Goal: Find specific page/section: Find specific page/section

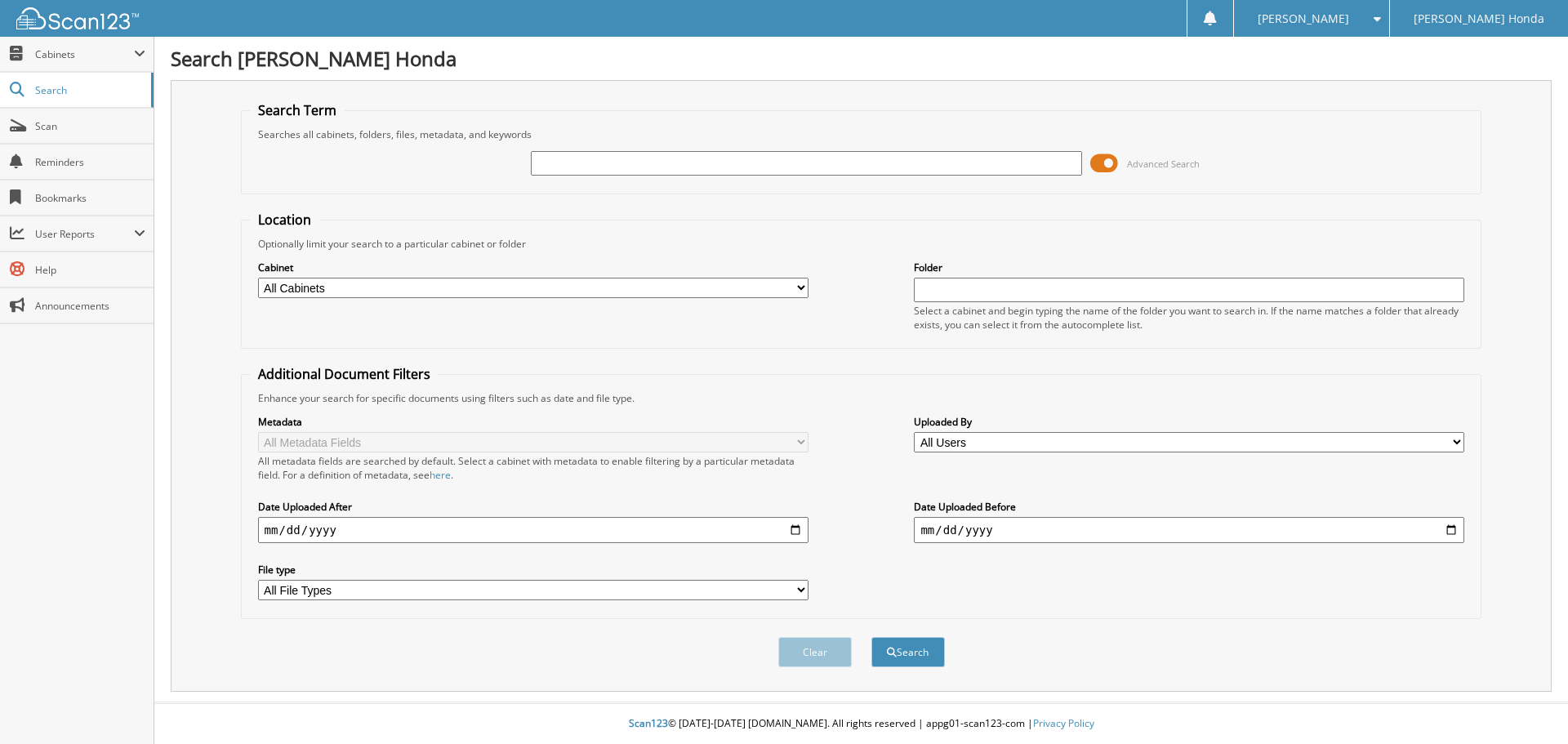
click at [606, 160] on input "text" at bounding box center [805, 163] width 550 height 25
type input "296072"
click at [923, 641] on button "Search" at bounding box center [909, 652] width 74 height 30
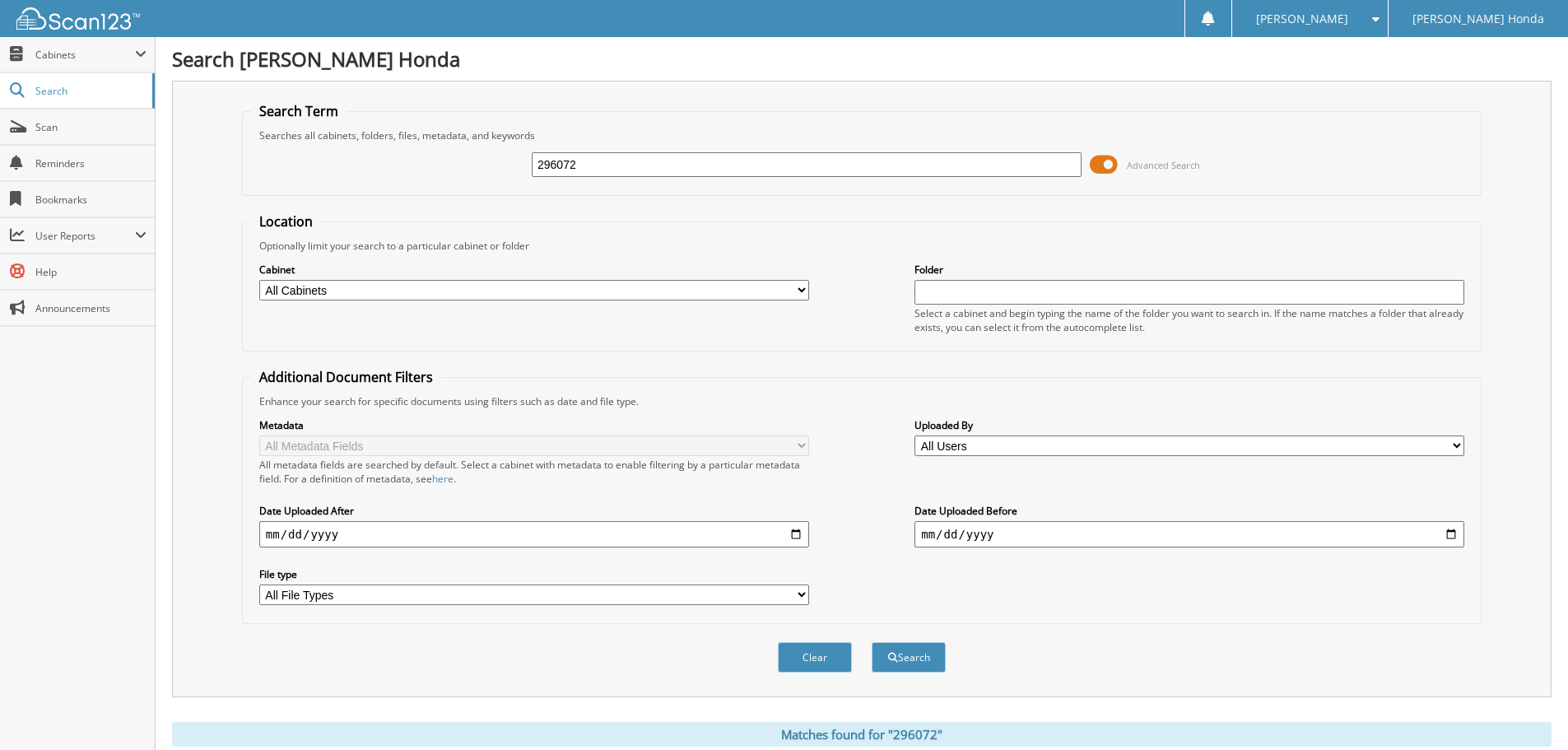
scroll to position [170, 0]
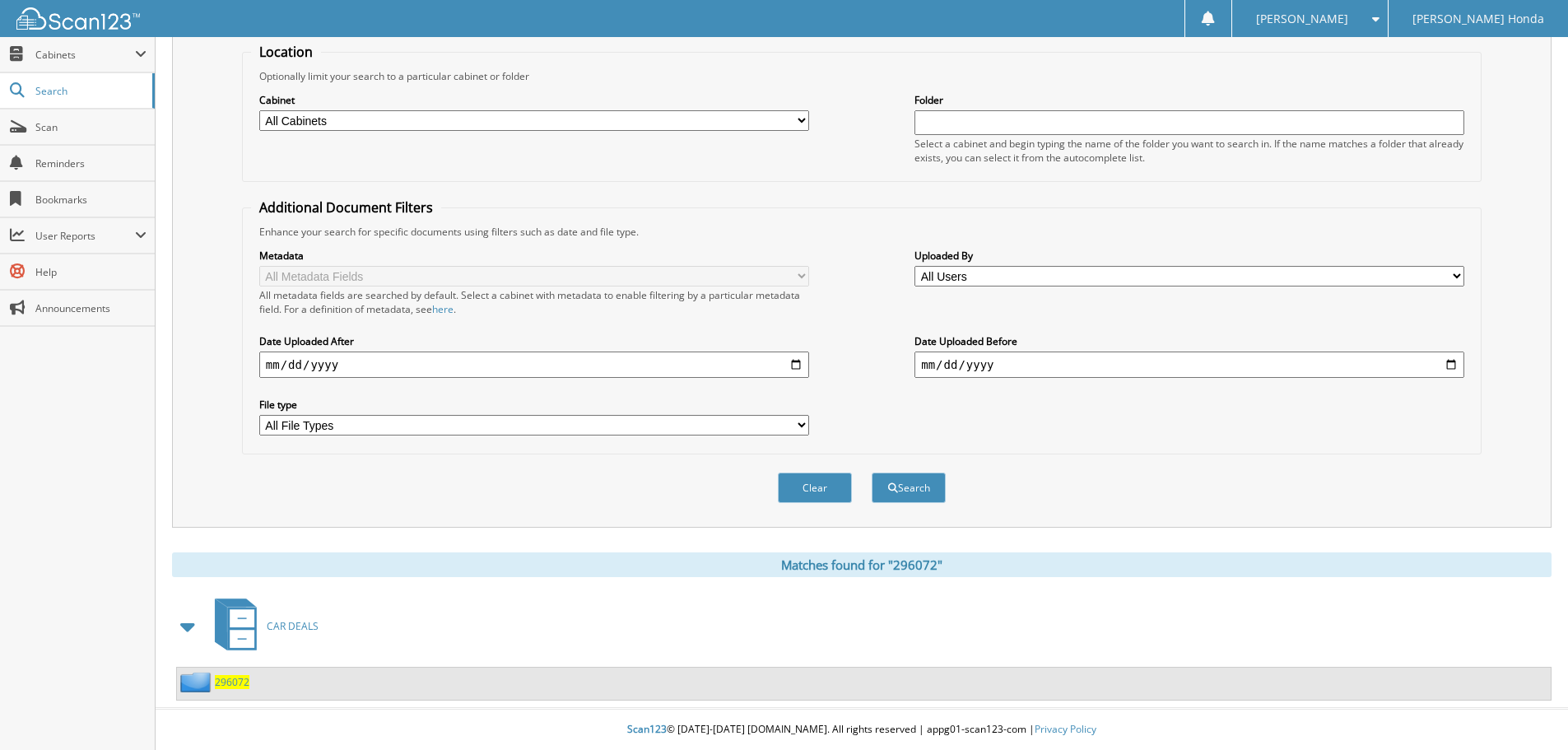
click at [243, 682] on span "296072" at bounding box center [232, 681] width 34 height 14
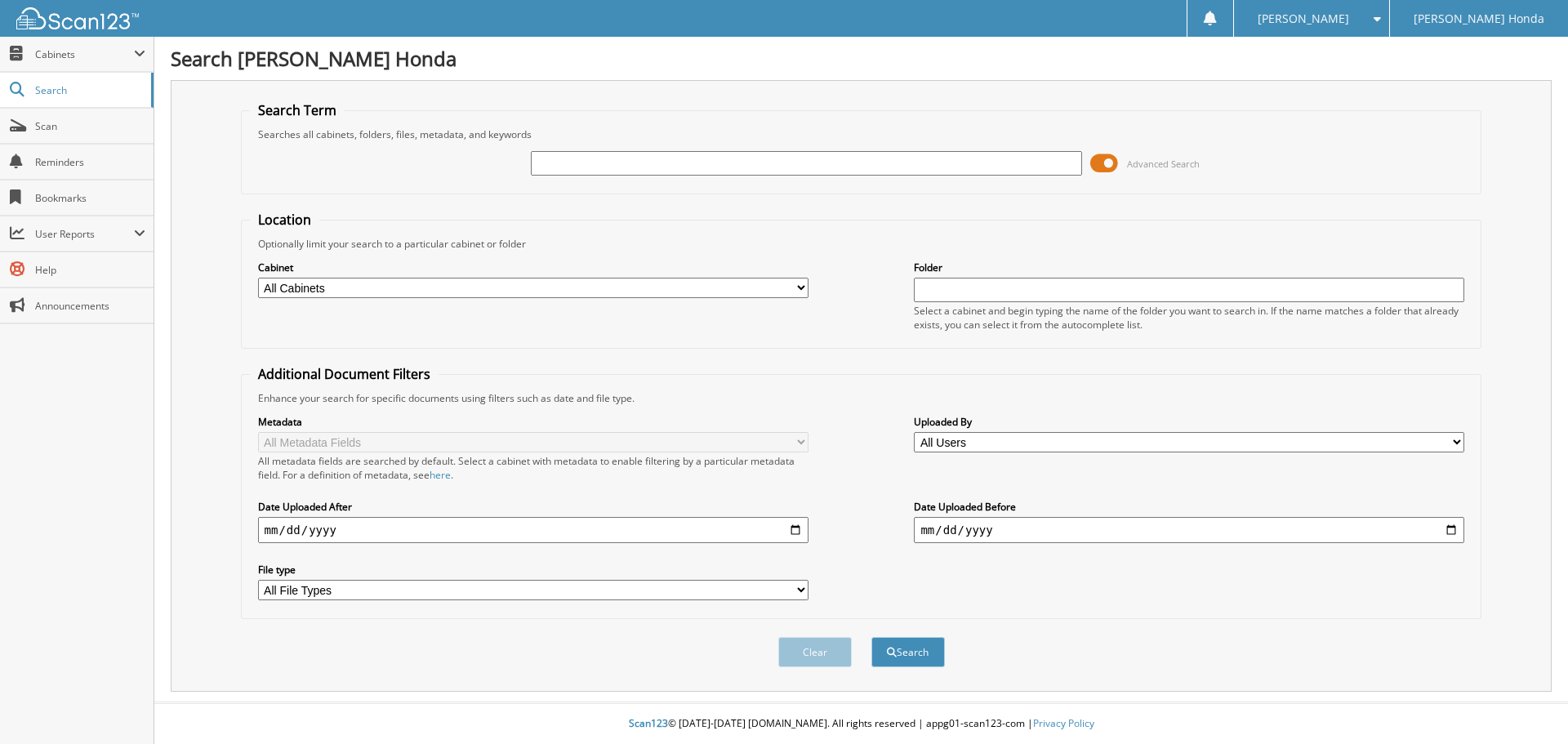
click at [659, 165] on input "text" at bounding box center [805, 163] width 550 height 25
type input "222596"
click at [906, 656] on button "Search" at bounding box center [909, 652] width 74 height 30
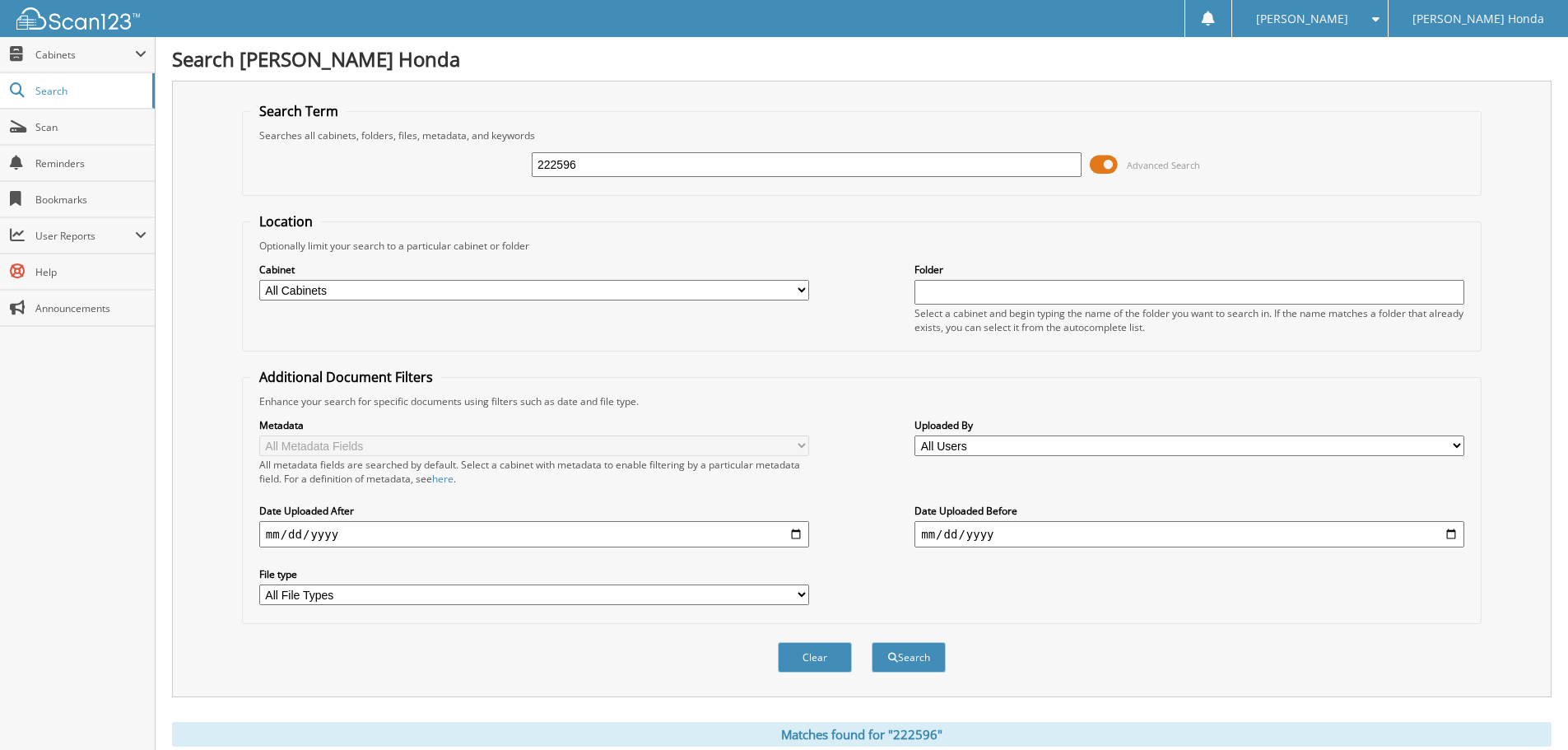
scroll to position [276, 0]
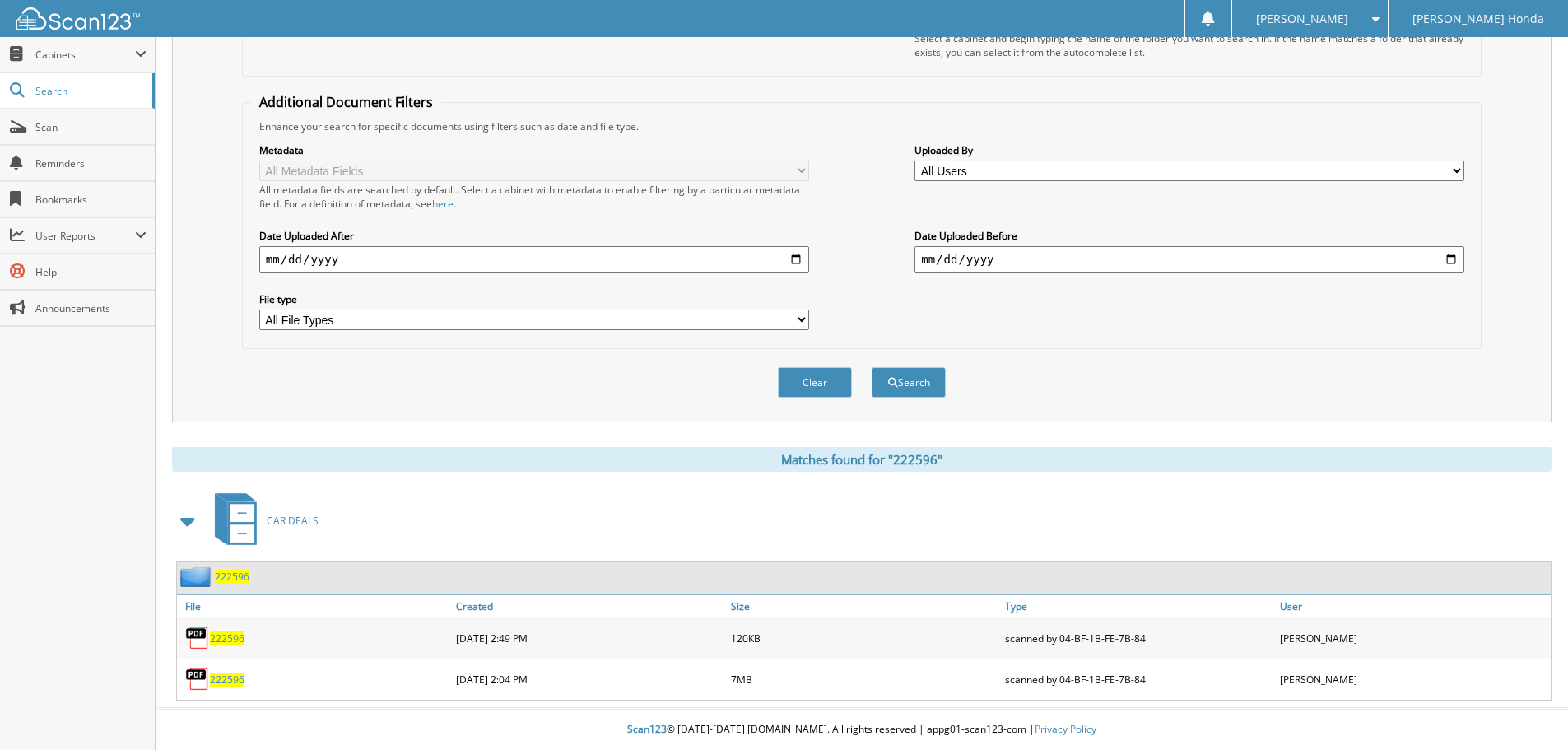
click at [243, 675] on span "222596" at bounding box center [226, 679] width 34 height 14
